Goal: Task Accomplishment & Management: Complete application form

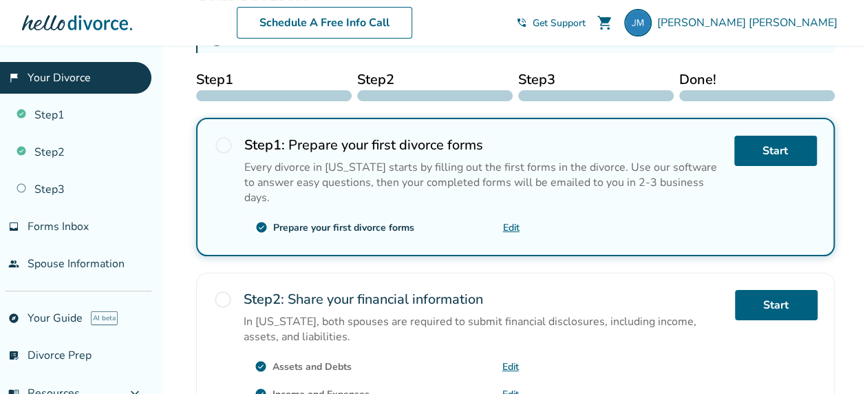
scroll to position [206, 0]
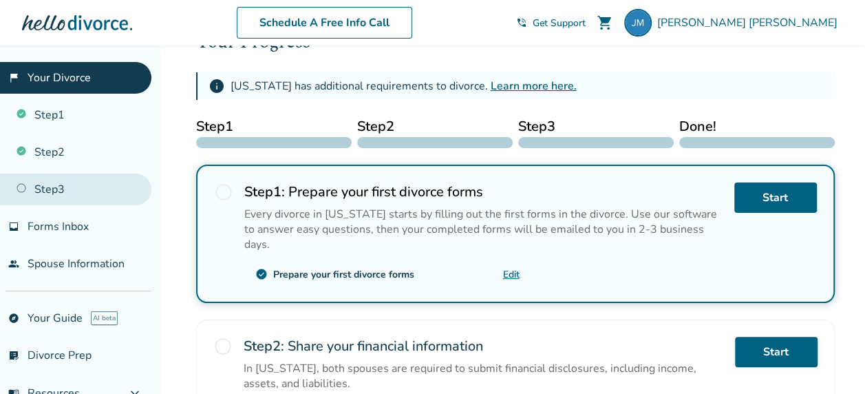
click at [51, 192] on link "Step 3" at bounding box center [75, 189] width 151 height 32
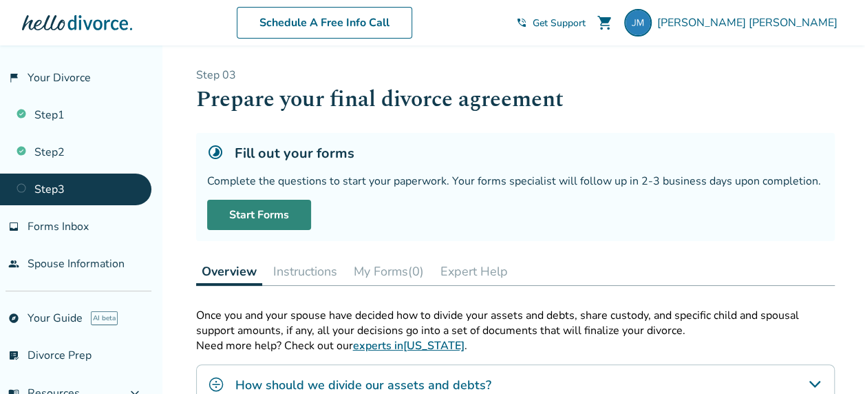
click at [256, 208] on link "Start Forms" at bounding box center [259, 215] width 104 height 30
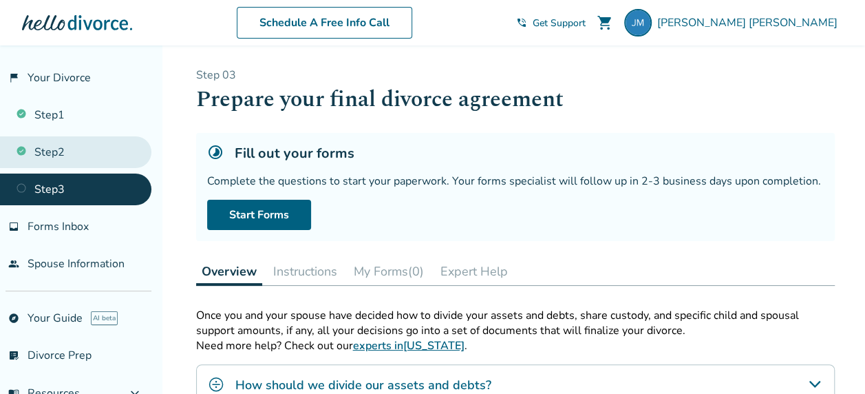
click at [50, 150] on link "Step 2" at bounding box center [75, 152] width 151 height 32
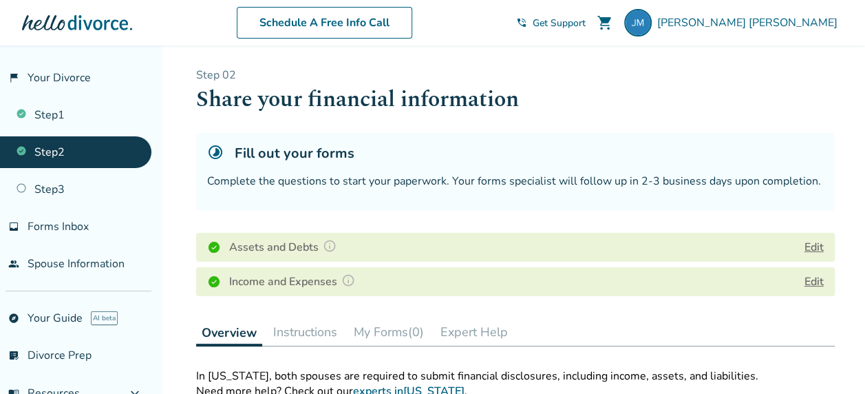
click at [815, 248] on button "Edit" at bounding box center [814, 247] width 19 height 17
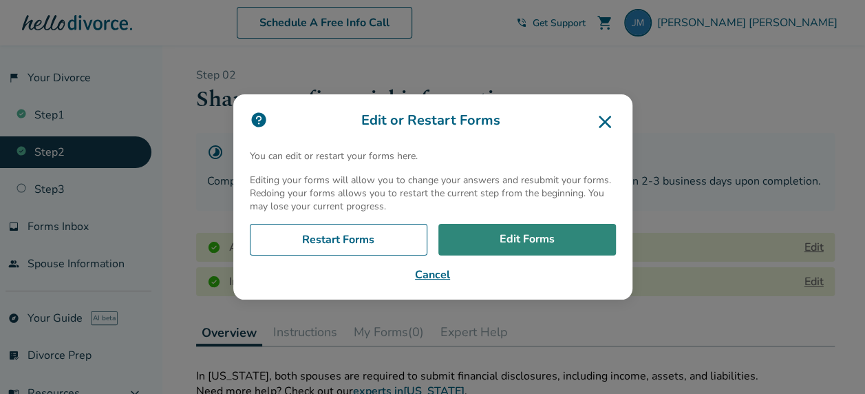
click at [553, 233] on link "Edit Forms" at bounding box center [527, 240] width 178 height 32
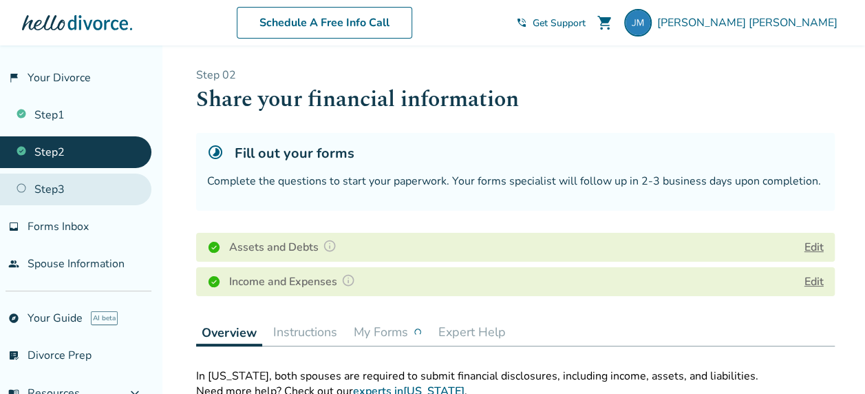
click at [54, 190] on link "Step 3" at bounding box center [75, 189] width 151 height 32
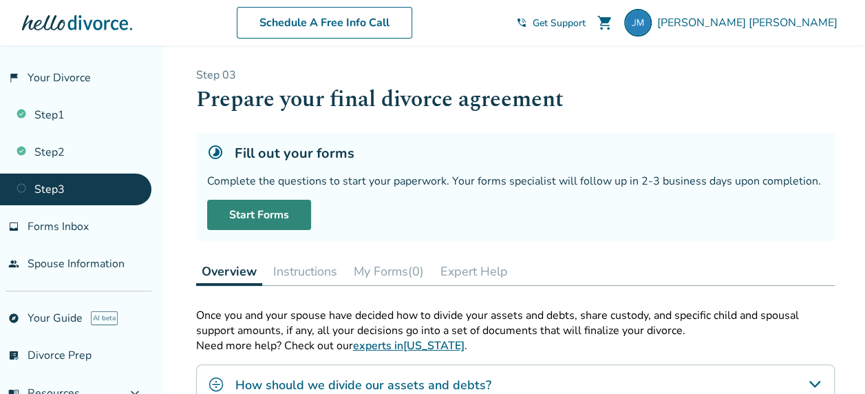
click at [278, 211] on link "Start Forms" at bounding box center [259, 215] width 104 height 30
